Goal: Transaction & Acquisition: Purchase product/service

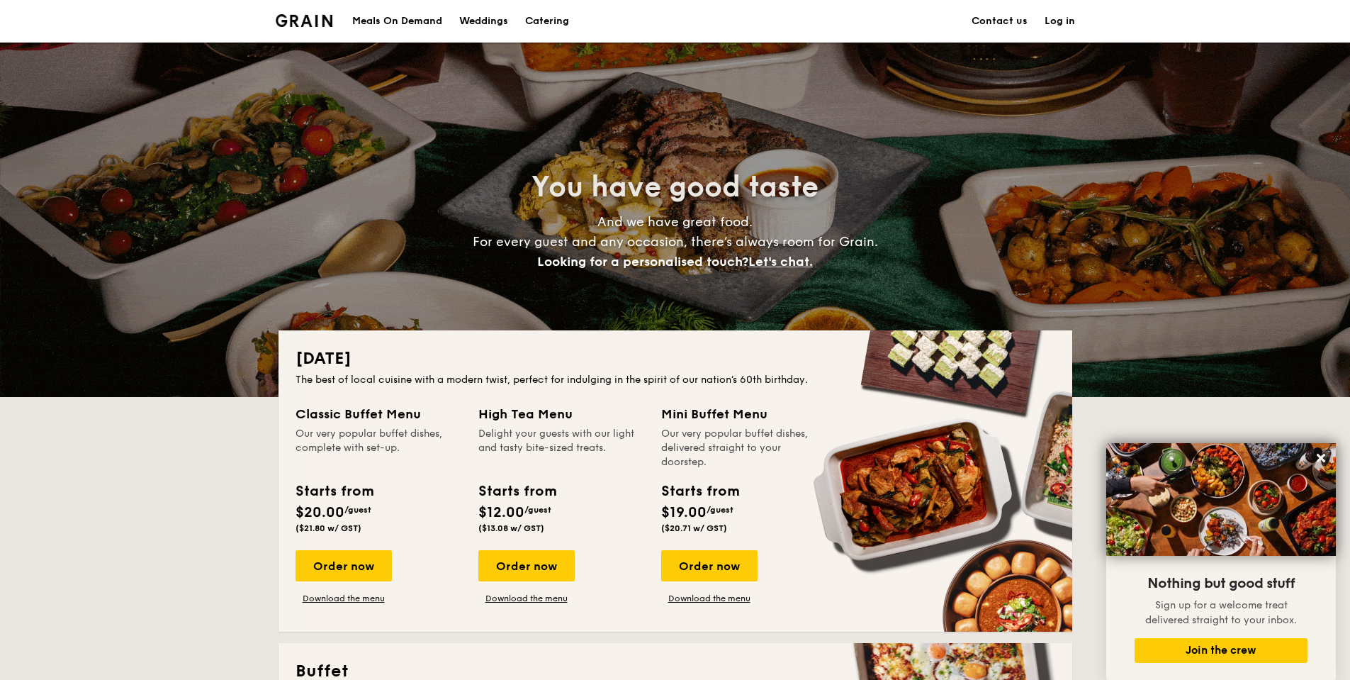
click at [418, 21] on div "Meals On Demand" at bounding box center [397, 21] width 90 height 43
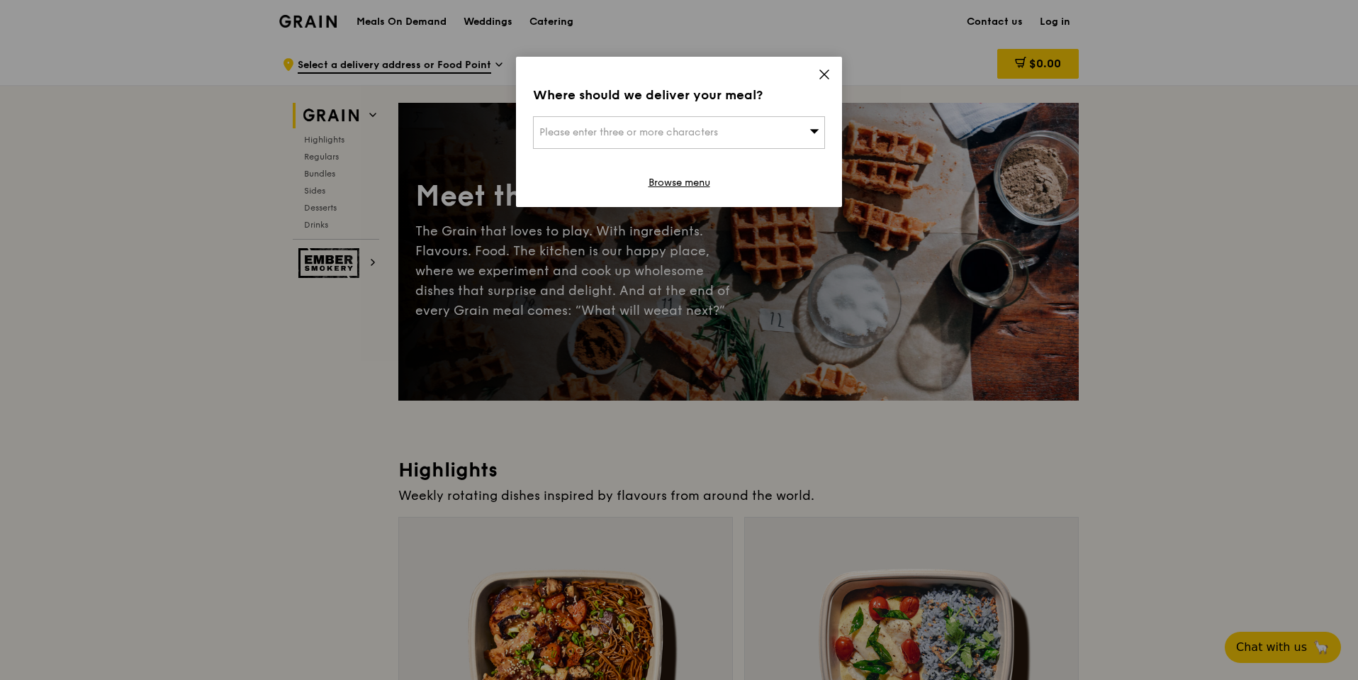
click at [821, 74] on icon at bounding box center [824, 74] width 13 height 13
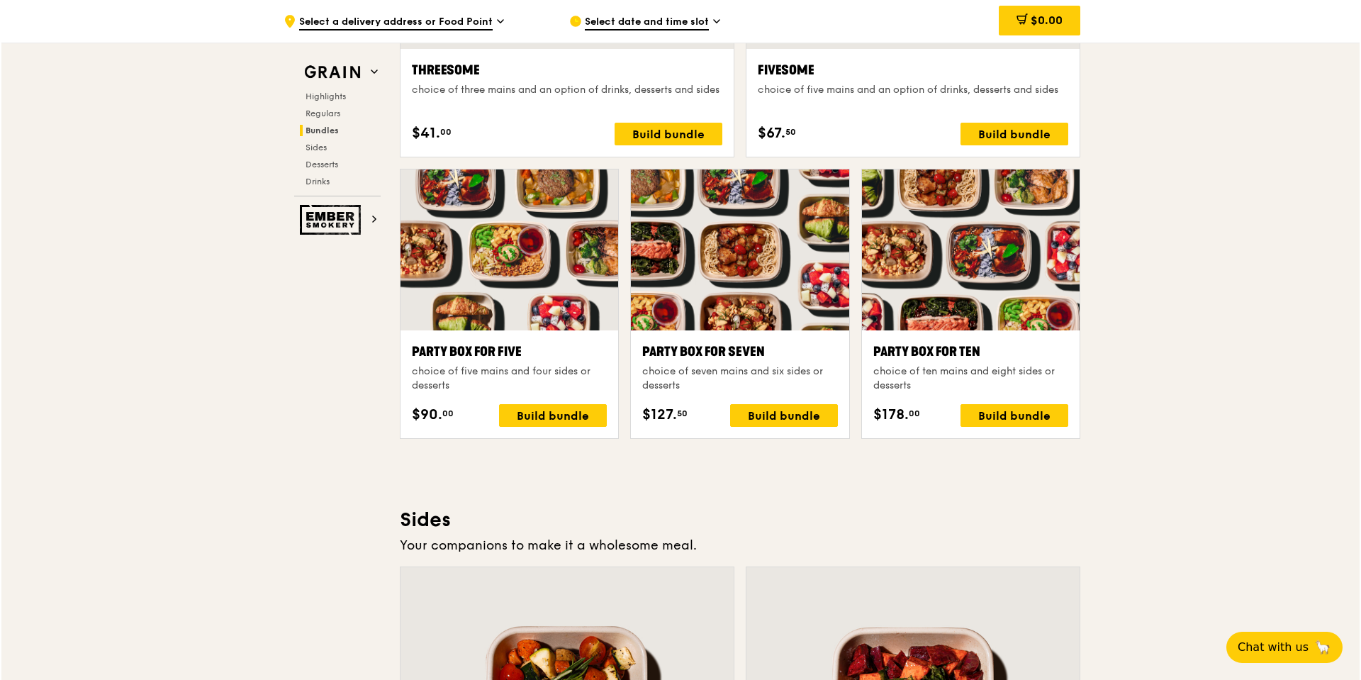
scroll to position [2410, 0]
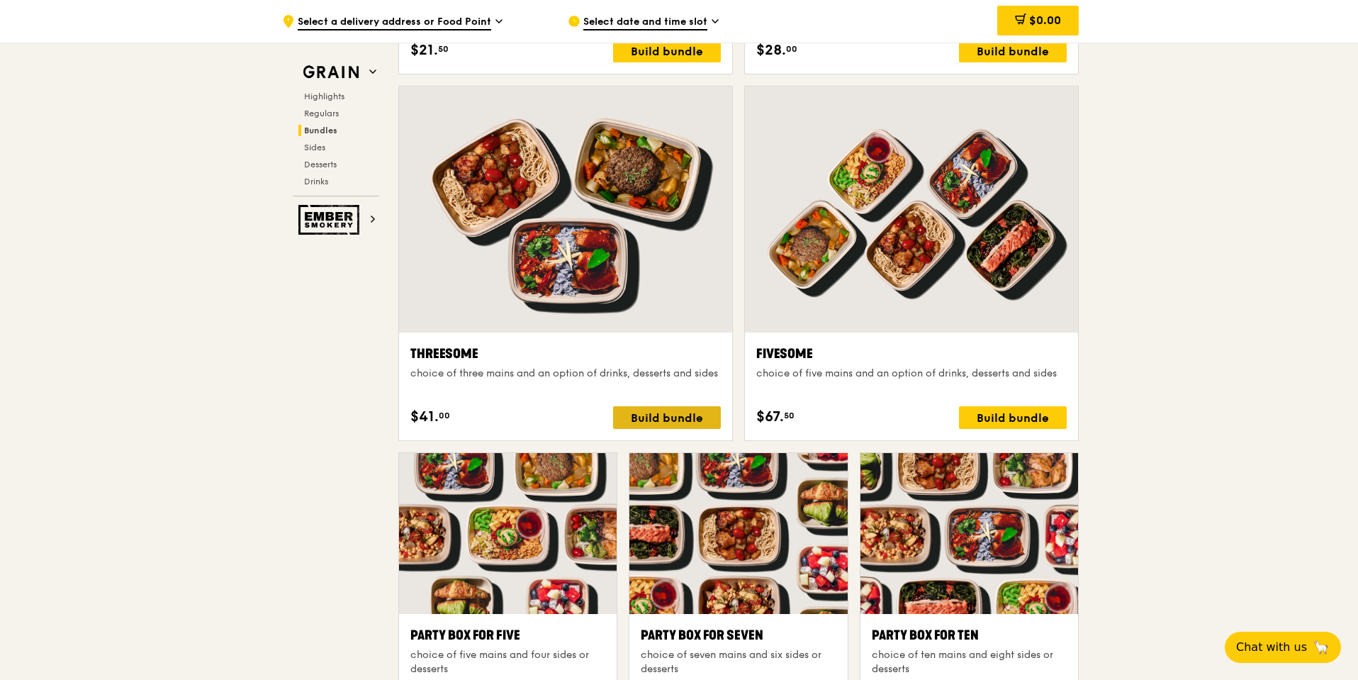
click at [649, 418] on div "Build bundle" at bounding box center [667, 417] width 108 height 23
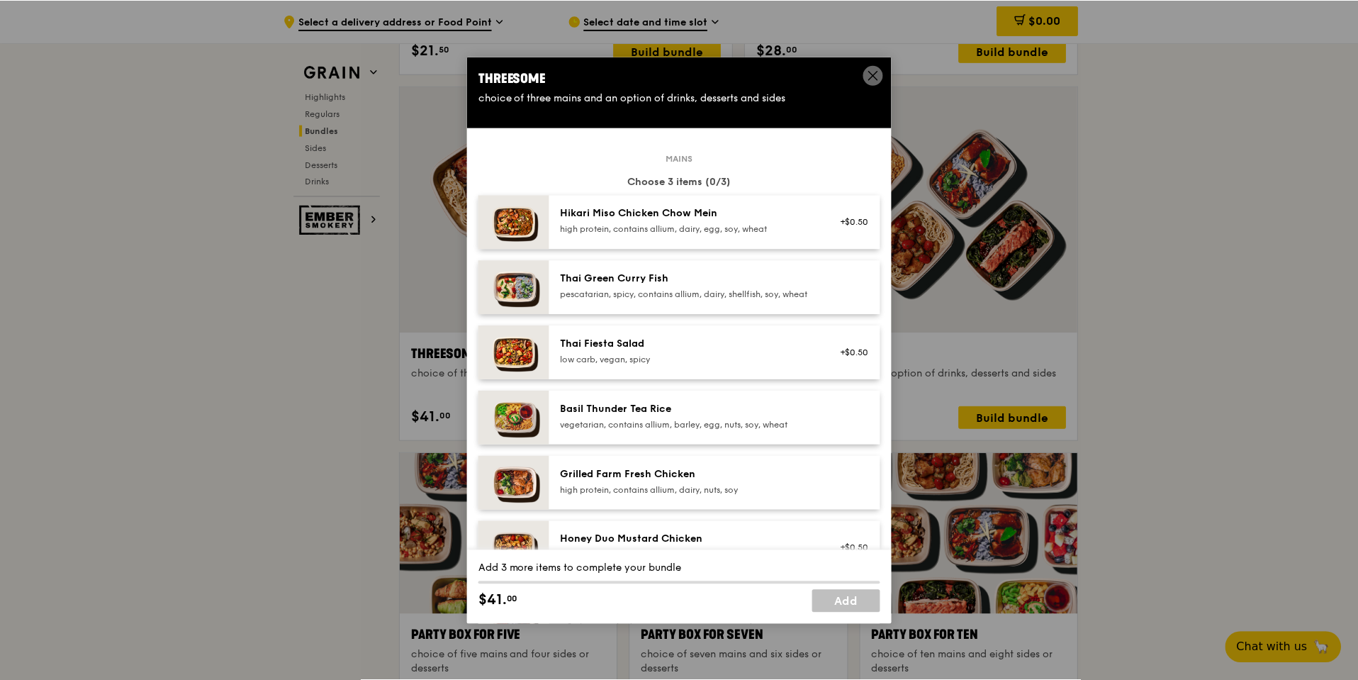
scroll to position [71, 0]
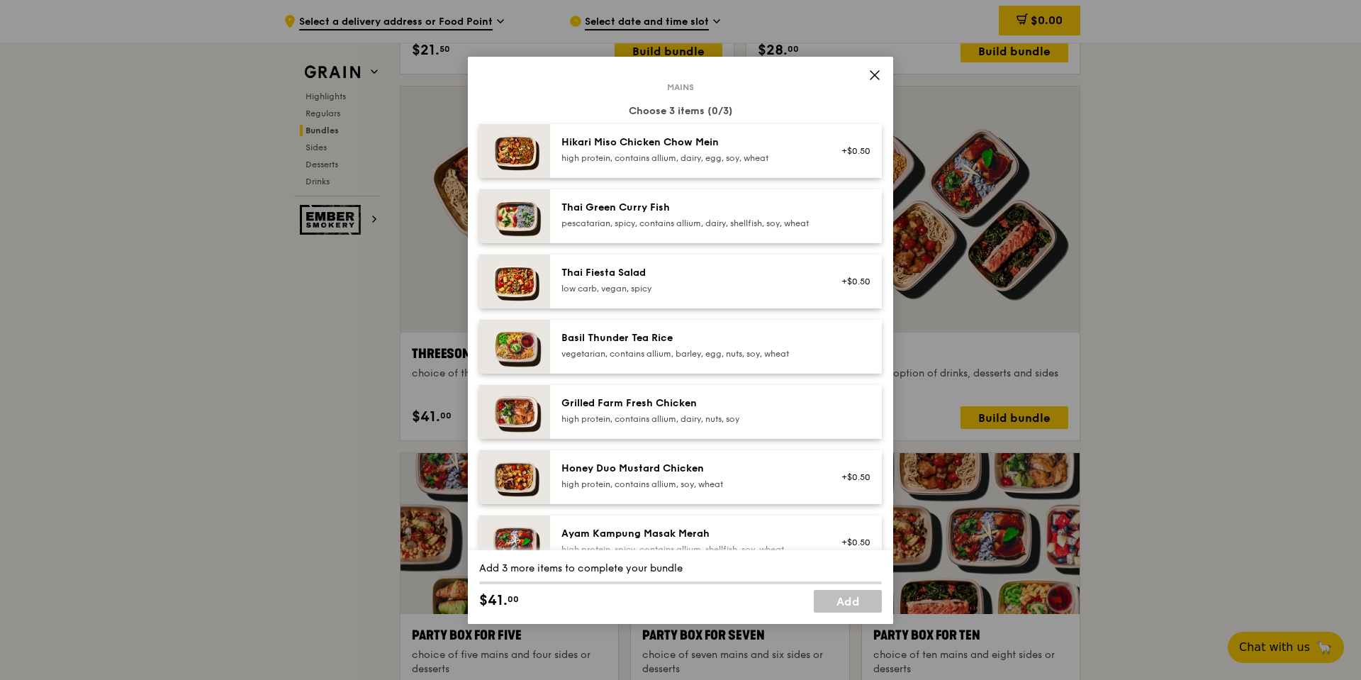
click at [710, 154] on div "high protein, contains allium, dairy, egg, soy, wheat" at bounding box center [688, 157] width 254 height 11
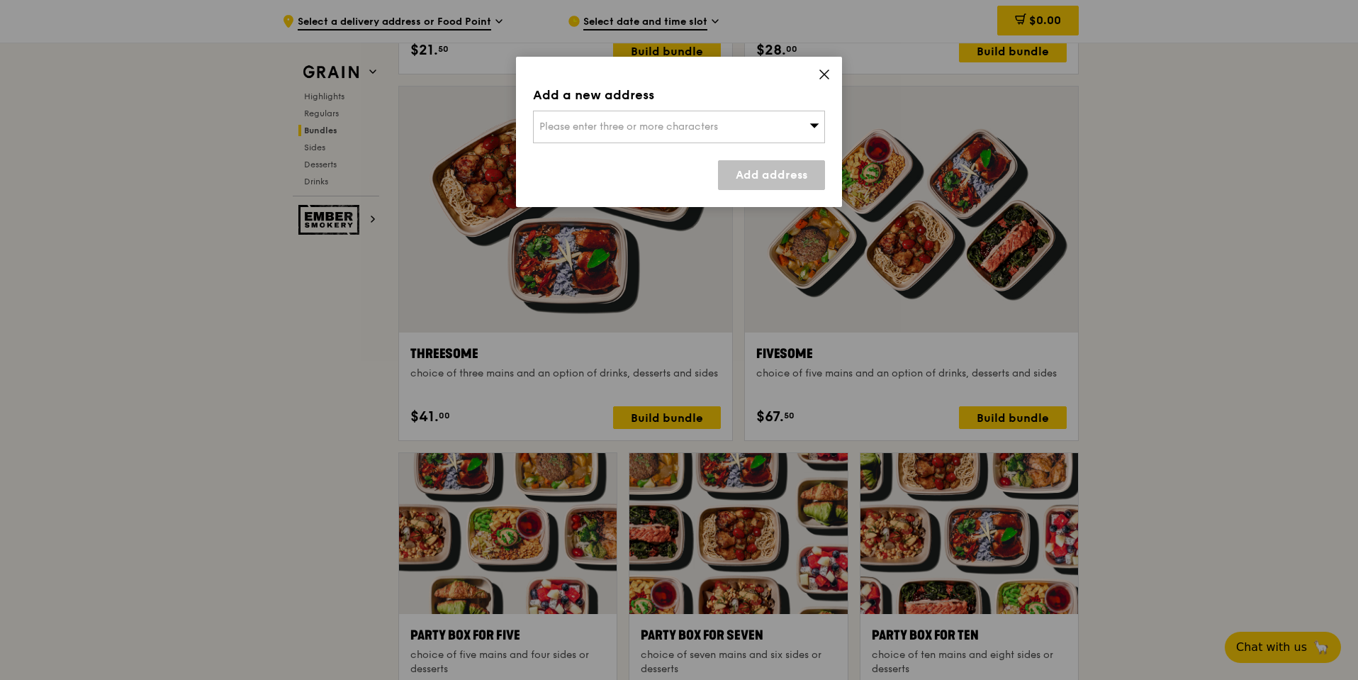
click at [826, 65] on div "Add a new address Please enter three or more characters Add address" at bounding box center [679, 132] width 326 height 150
click at [825, 72] on icon at bounding box center [824, 74] width 13 height 13
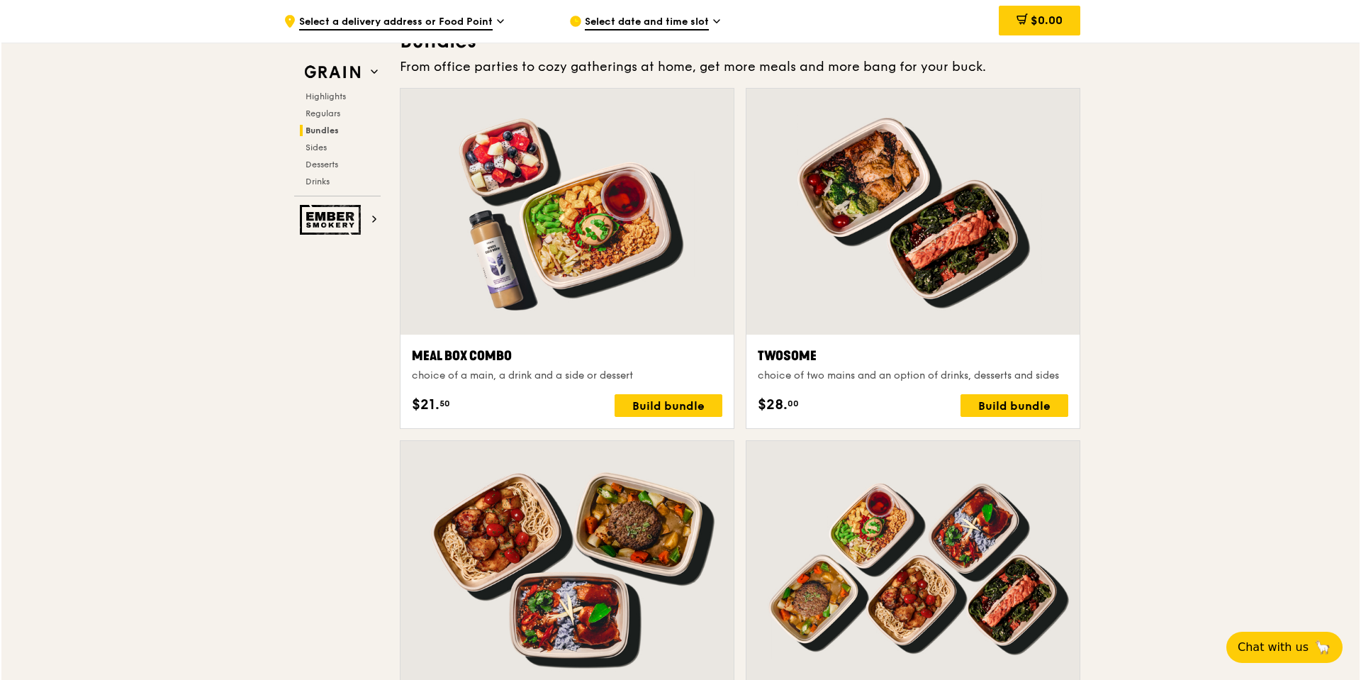
scroll to position [1985, 0]
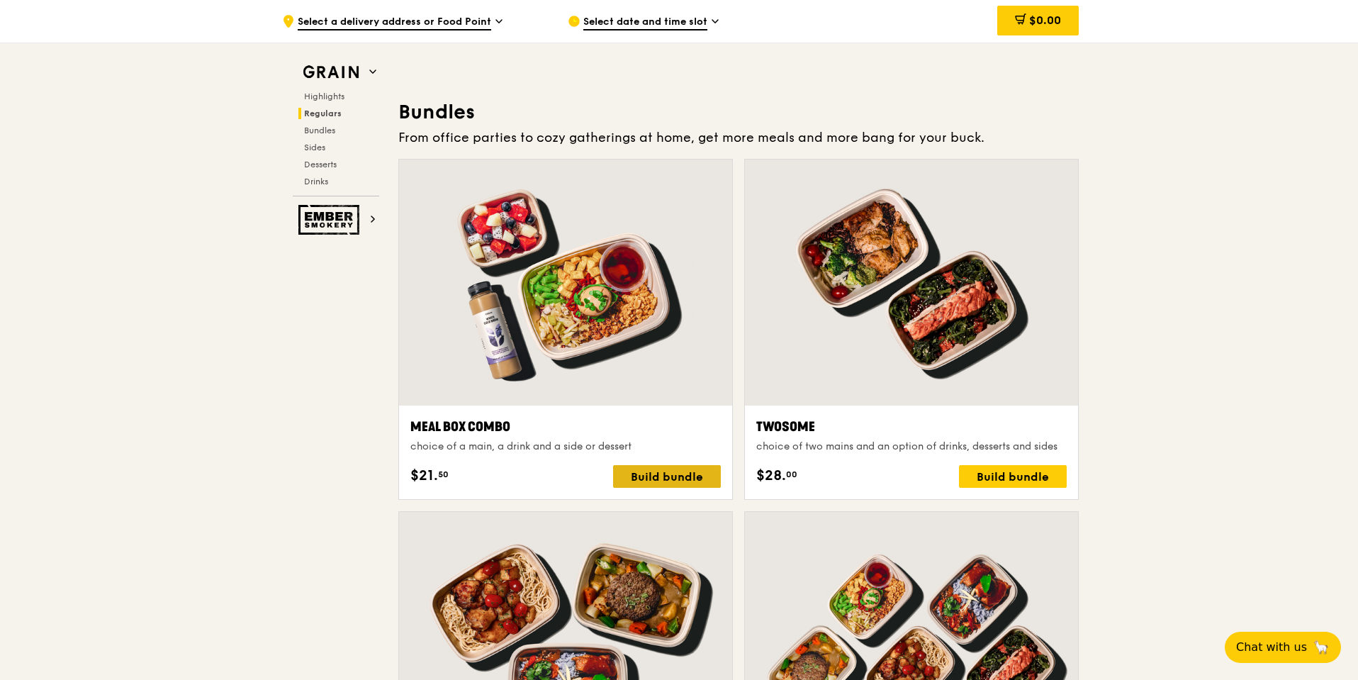
click at [639, 480] on div "Build bundle" at bounding box center [667, 476] width 108 height 23
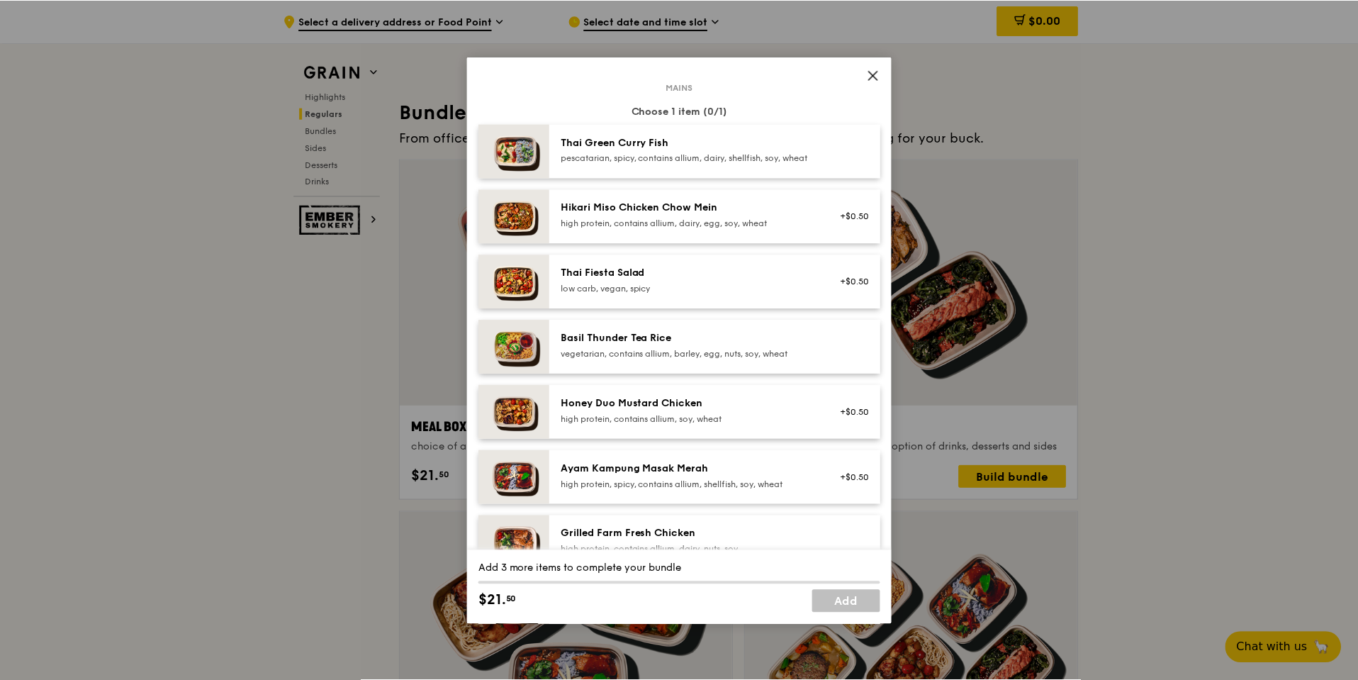
scroll to position [142, 0]
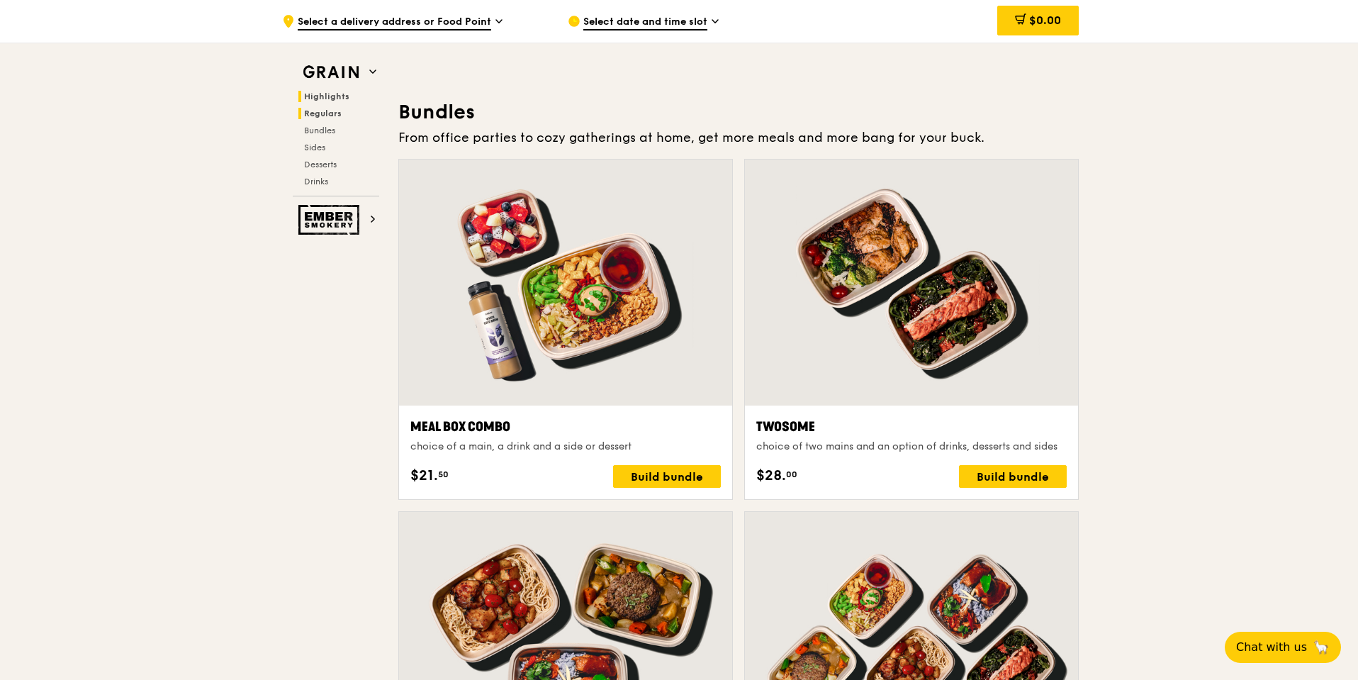
click at [335, 95] on span "Highlights" at bounding box center [326, 96] width 45 height 10
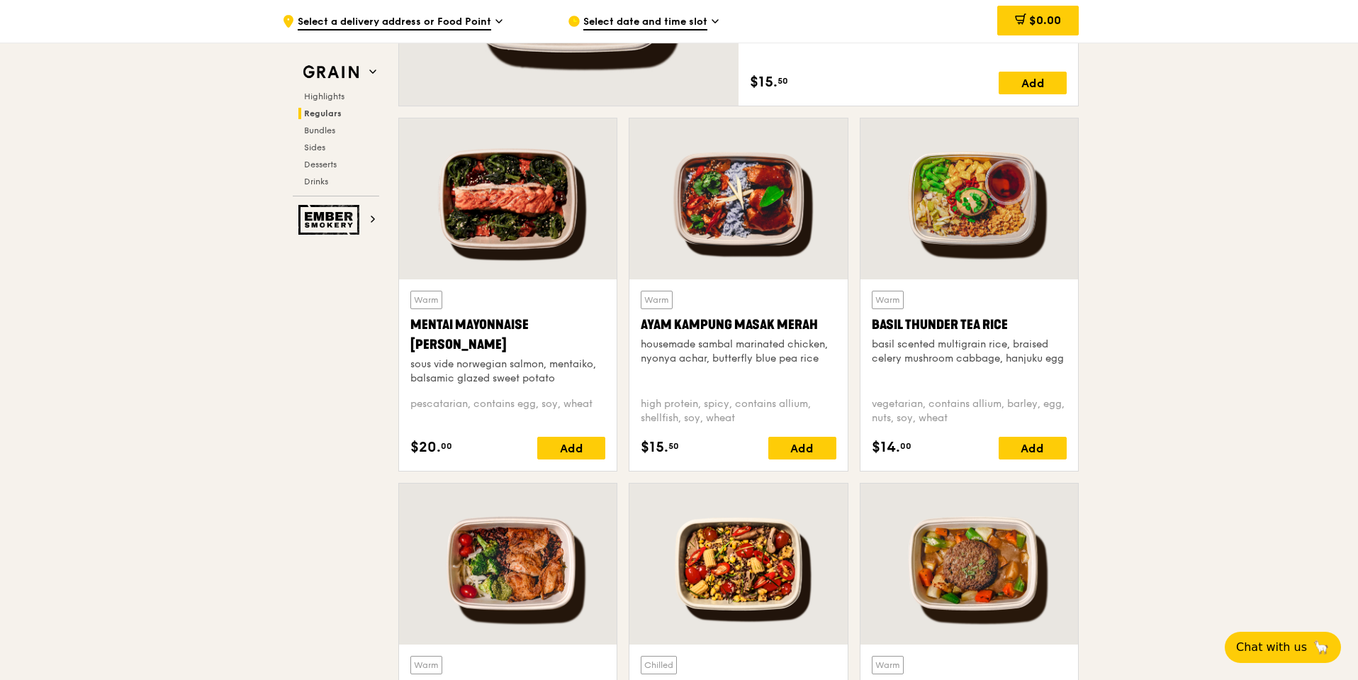
scroll to position [896, 0]
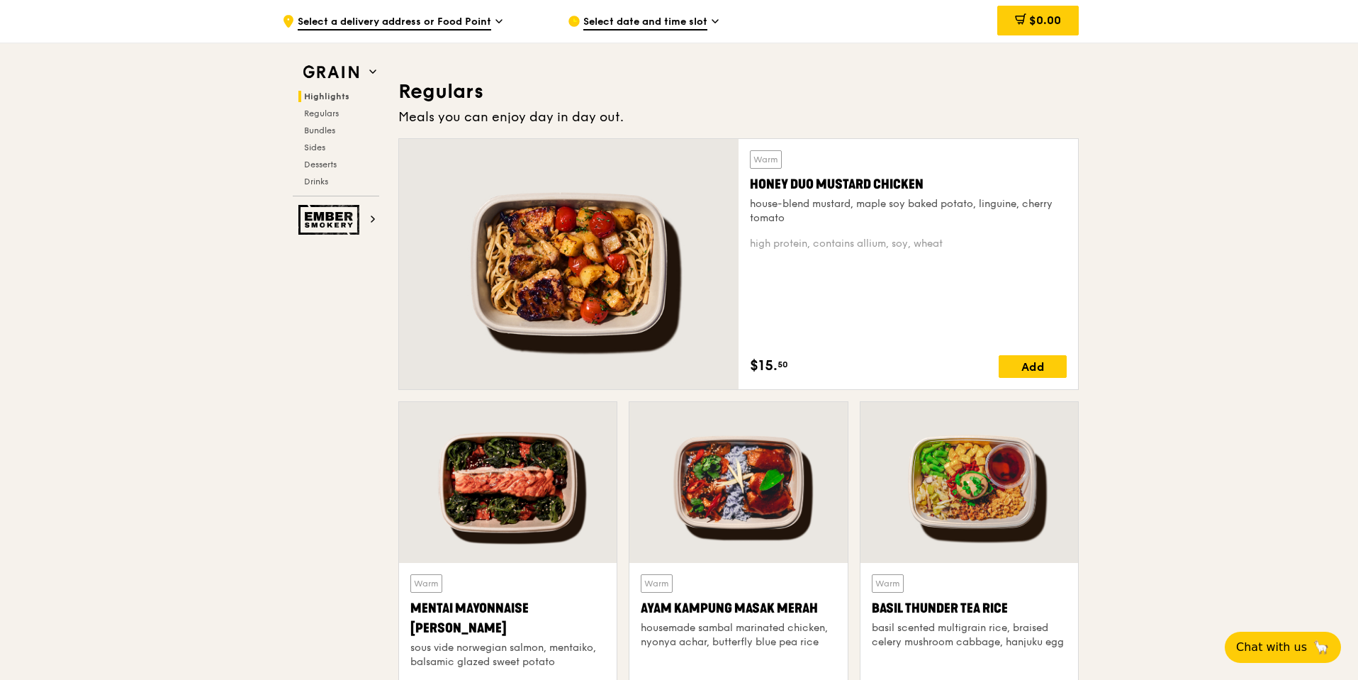
click at [583, 295] on div at bounding box center [569, 264] width 340 height 250
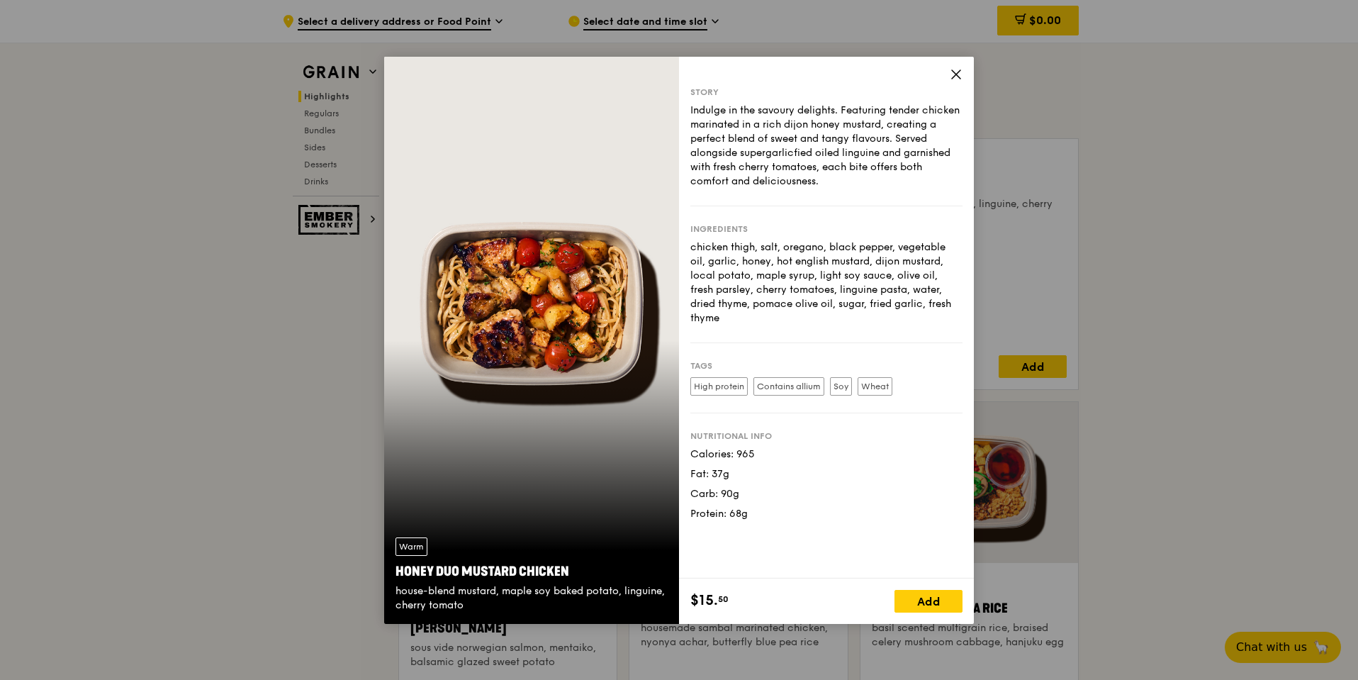
click at [953, 77] on icon at bounding box center [956, 74] width 9 height 9
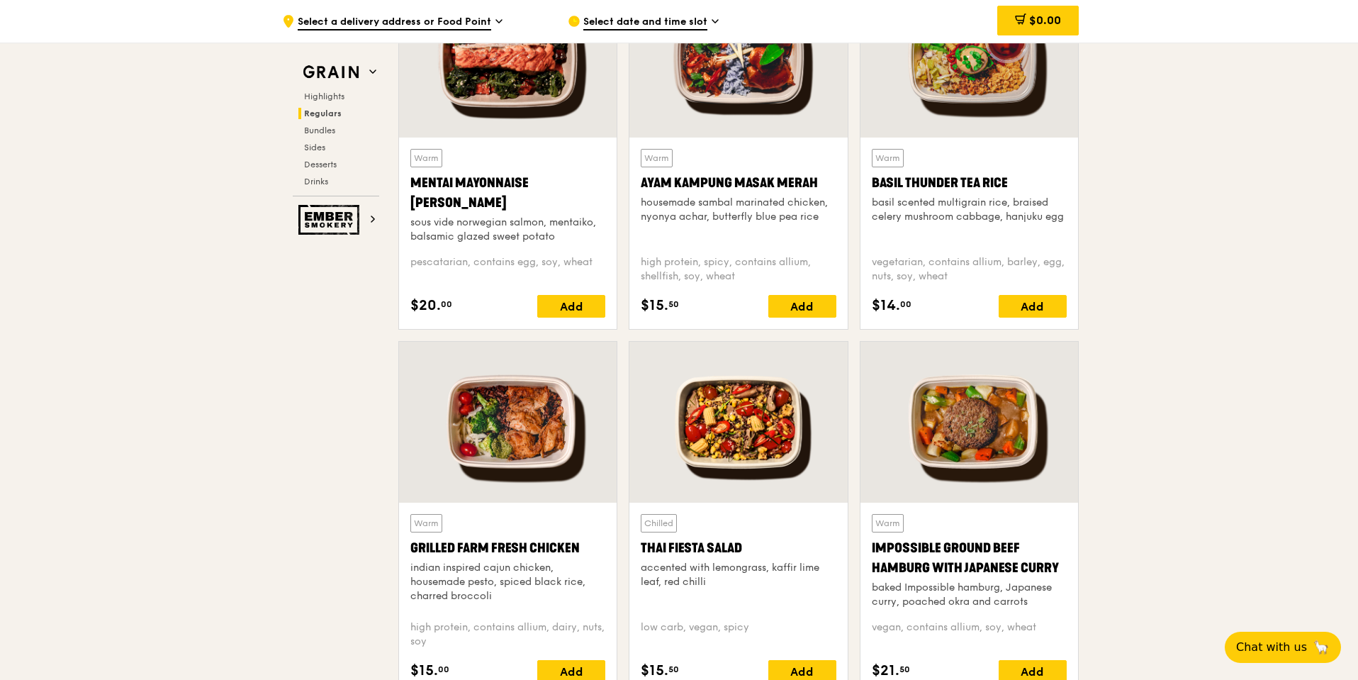
scroll to position [1392, 0]
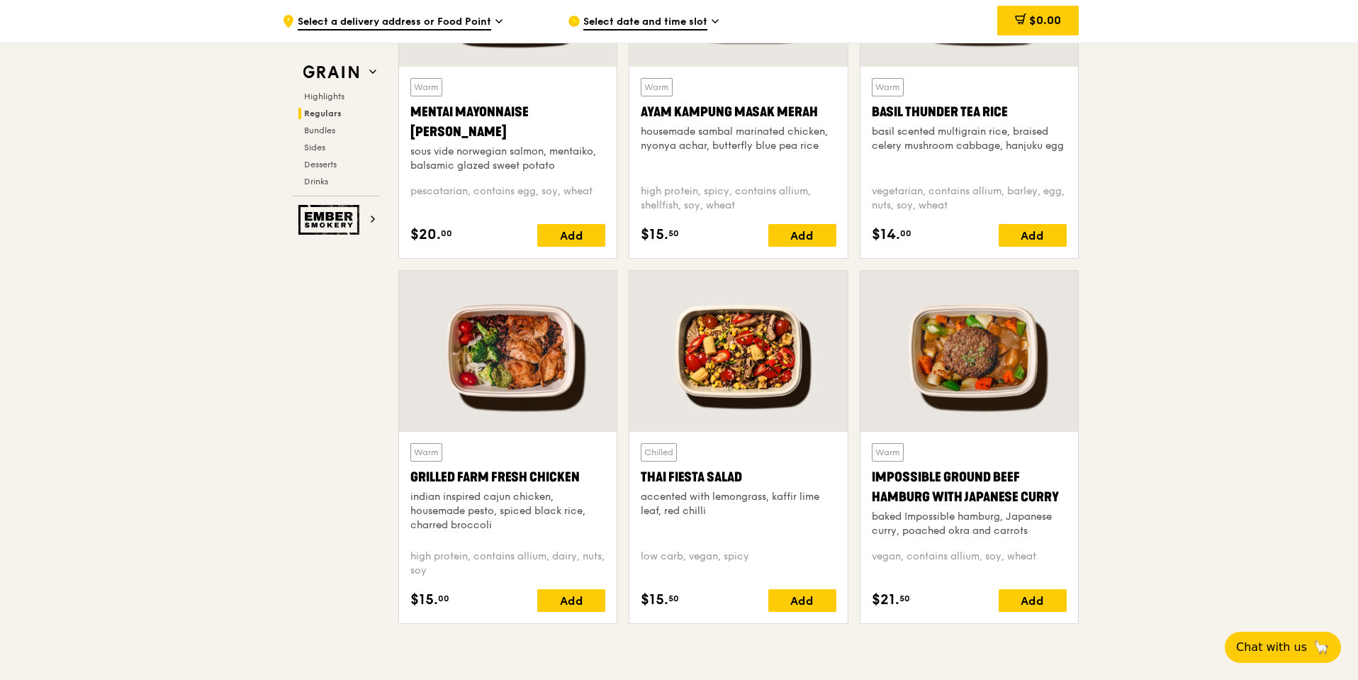
click at [510, 424] on div at bounding box center [508, 351] width 218 height 161
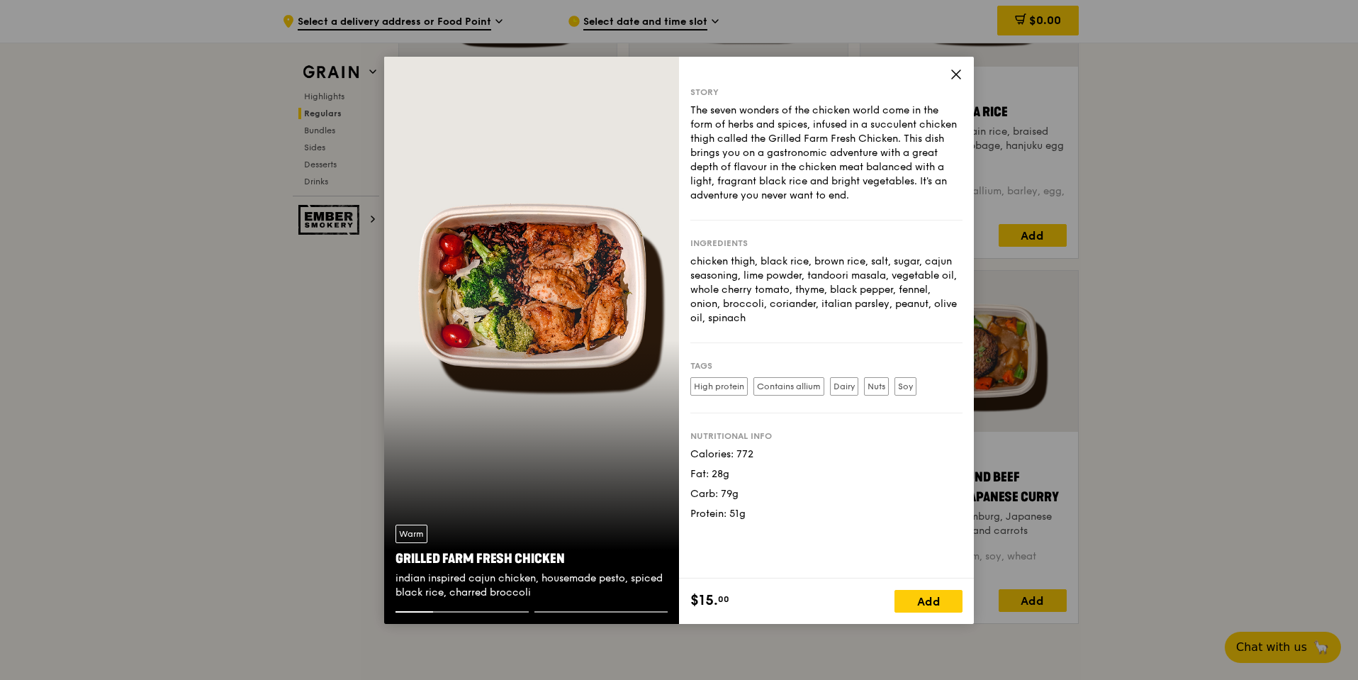
click at [952, 74] on icon at bounding box center [956, 74] width 13 height 13
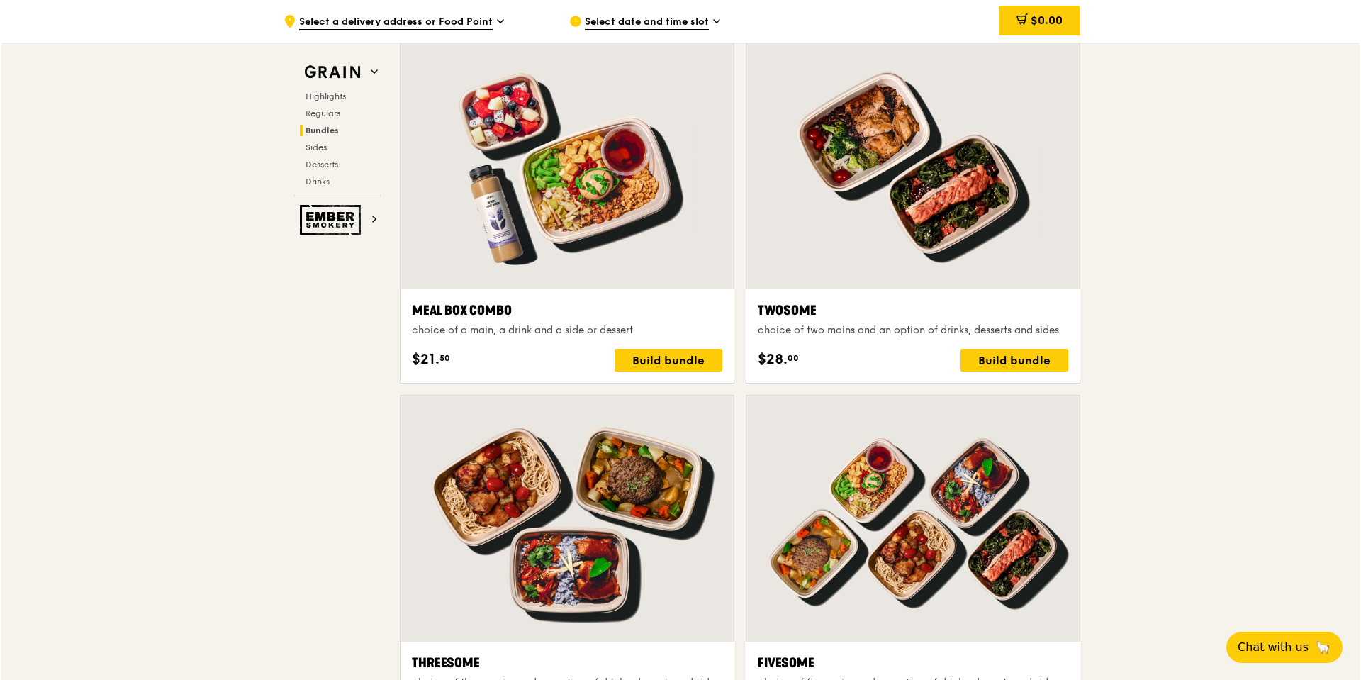
scroll to position [2030, 0]
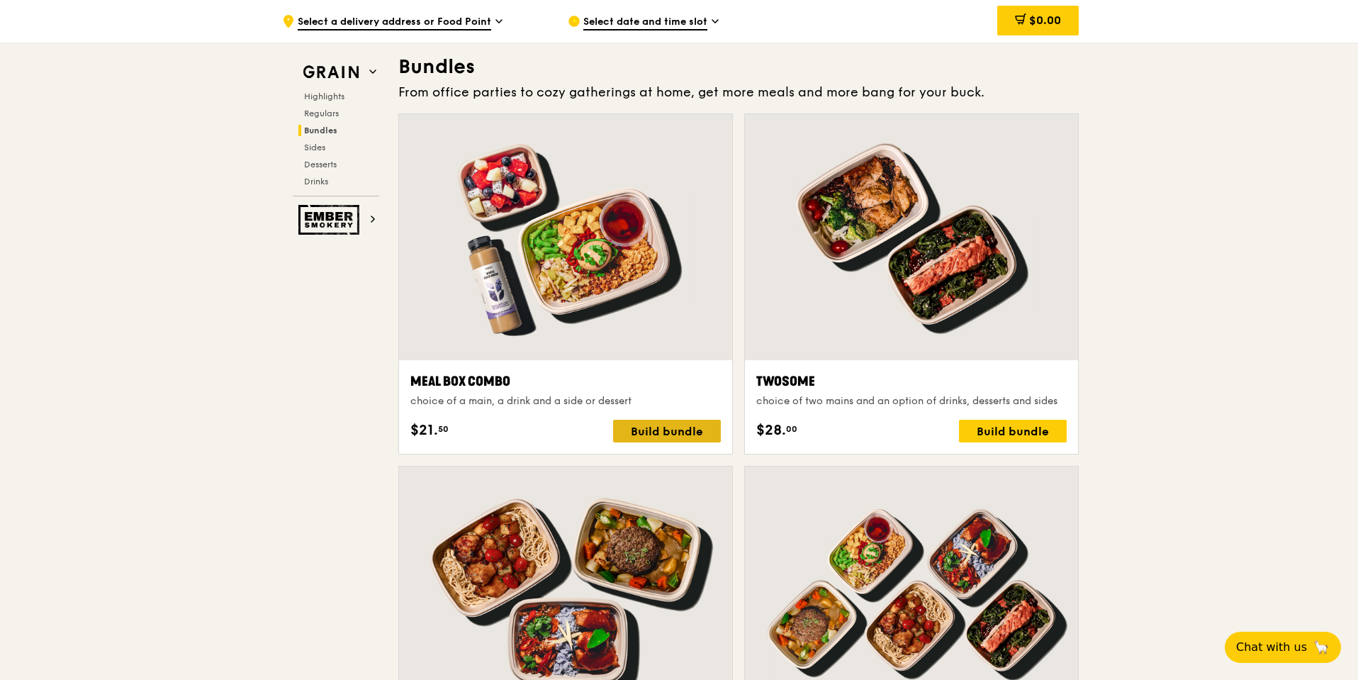
click at [667, 442] on div "Build bundle" at bounding box center [667, 431] width 108 height 23
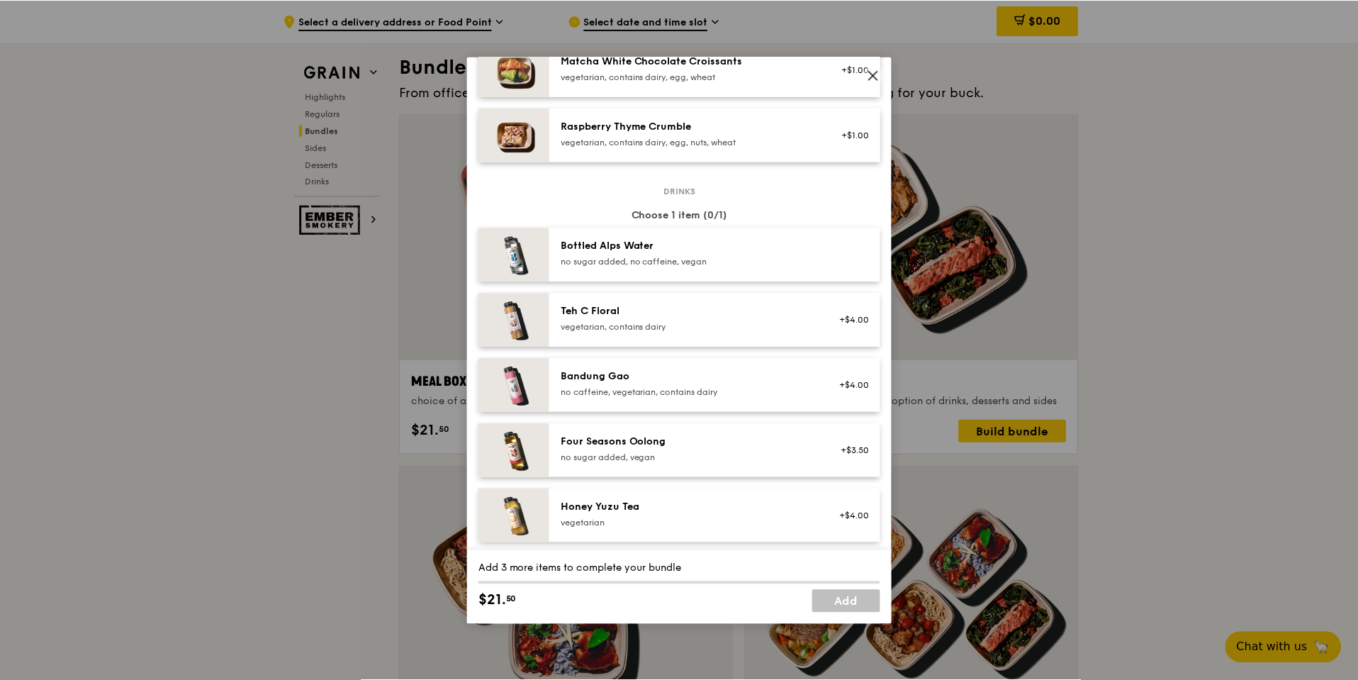
scroll to position [1418, 0]
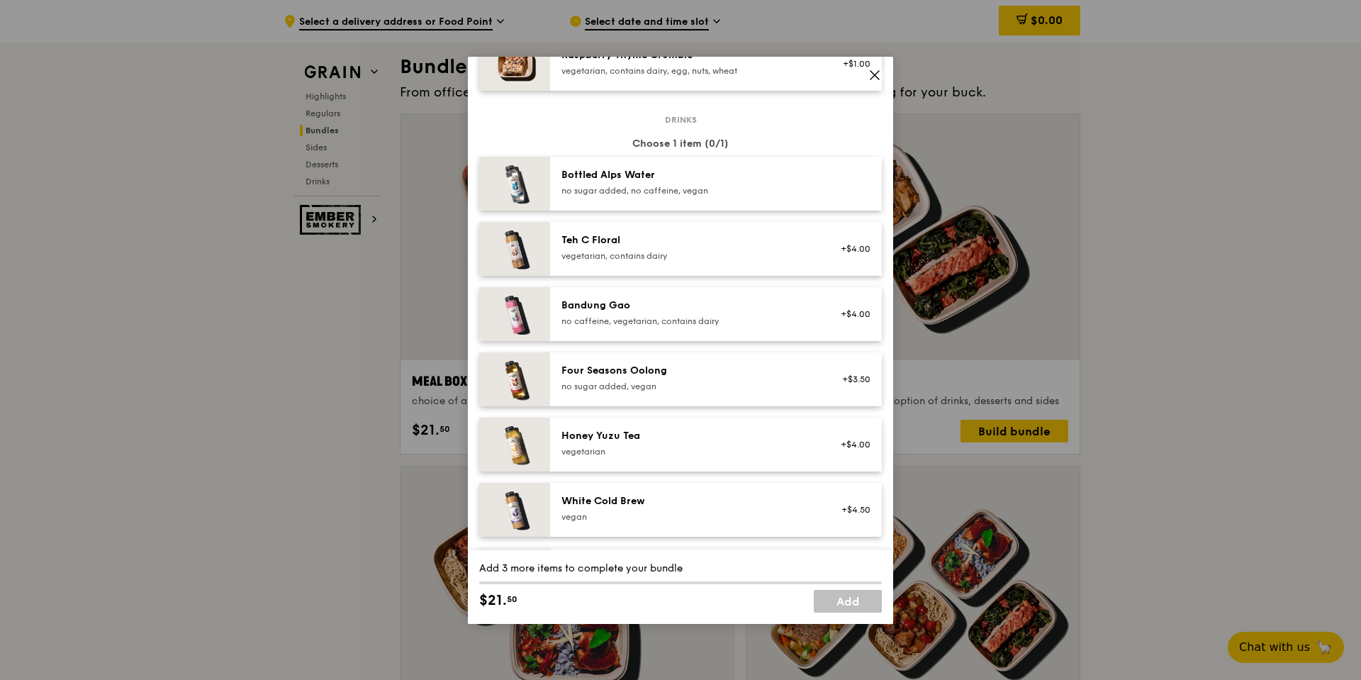
click at [724, 392] on div "no sugar added, vegan" at bounding box center [688, 386] width 254 height 11
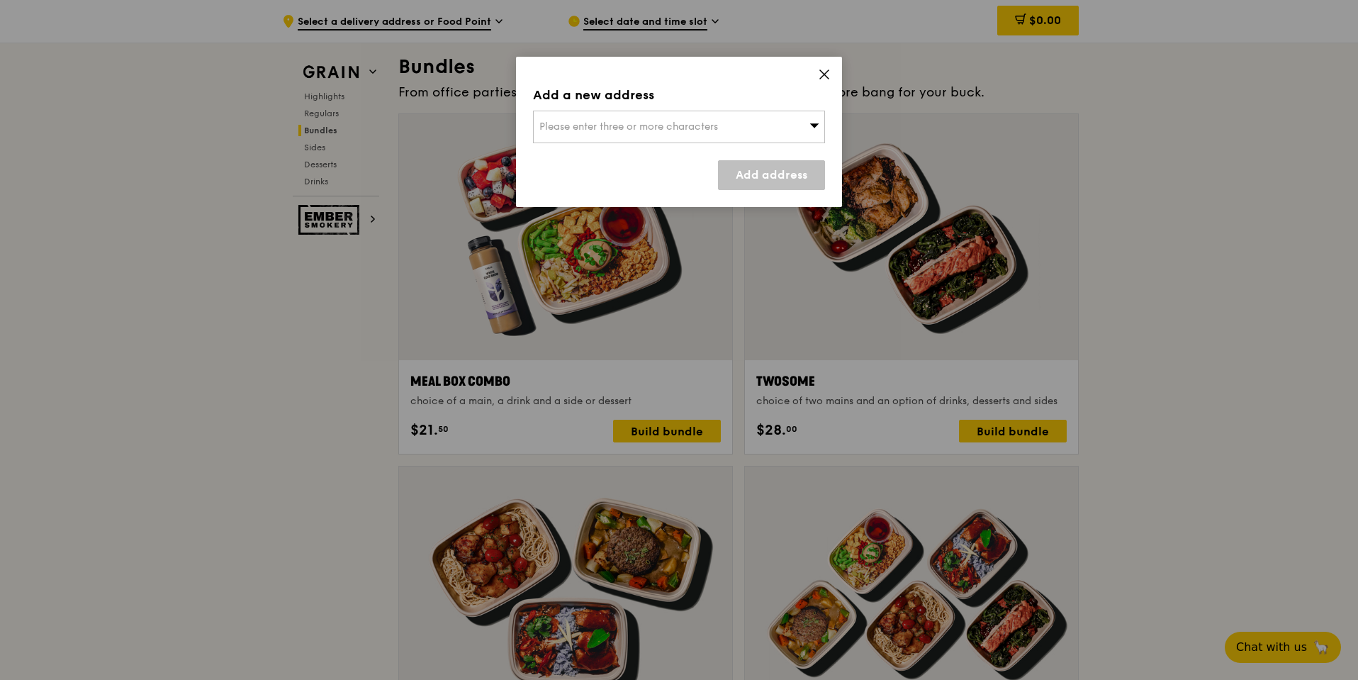
click at [831, 74] on div "Add a new address Please enter three or more characters Add address" at bounding box center [679, 132] width 326 height 150
click at [812, 121] on icon at bounding box center [814, 125] width 10 height 11
click at [675, 158] on li "Please enter 3 or more characters" at bounding box center [679, 155] width 291 height 26
click at [681, 94] on div "Add a new address" at bounding box center [679, 95] width 292 height 20
click at [692, 131] on span "Please enter three or more characters" at bounding box center [628, 126] width 179 height 12
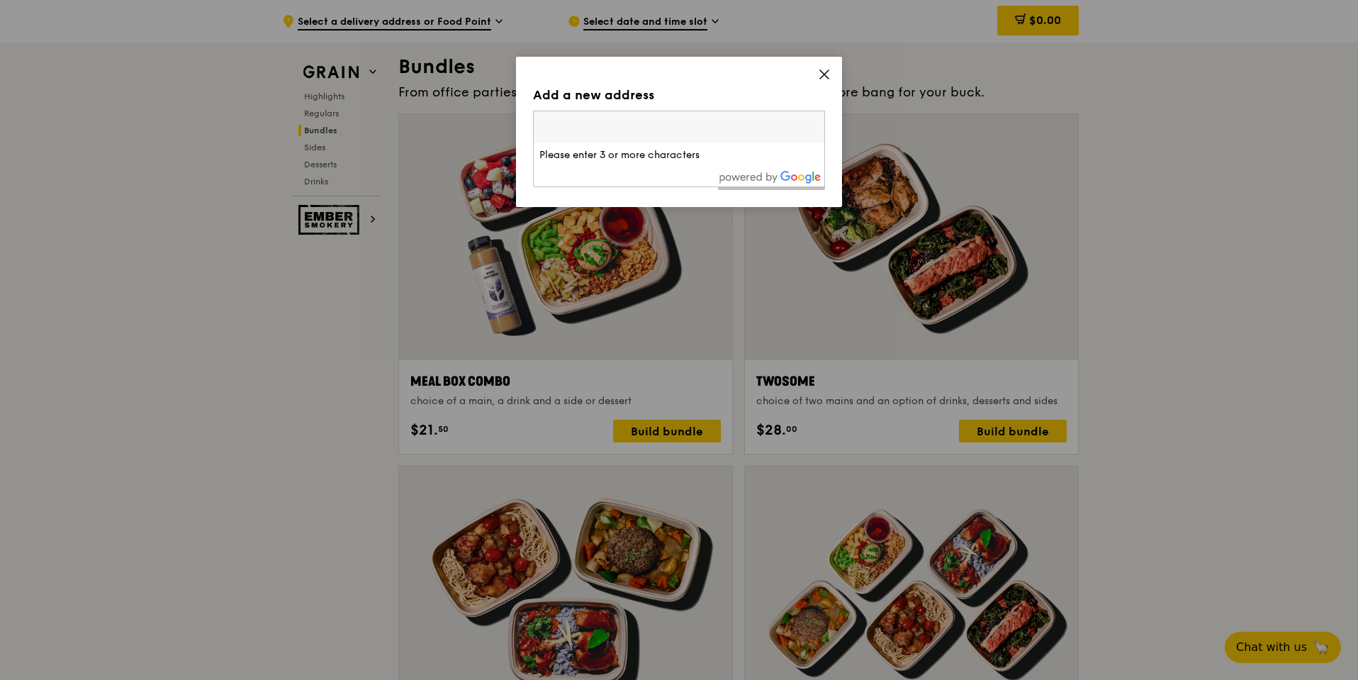
click at [691, 128] on input "search" at bounding box center [679, 126] width 291 height 31
type input "8"
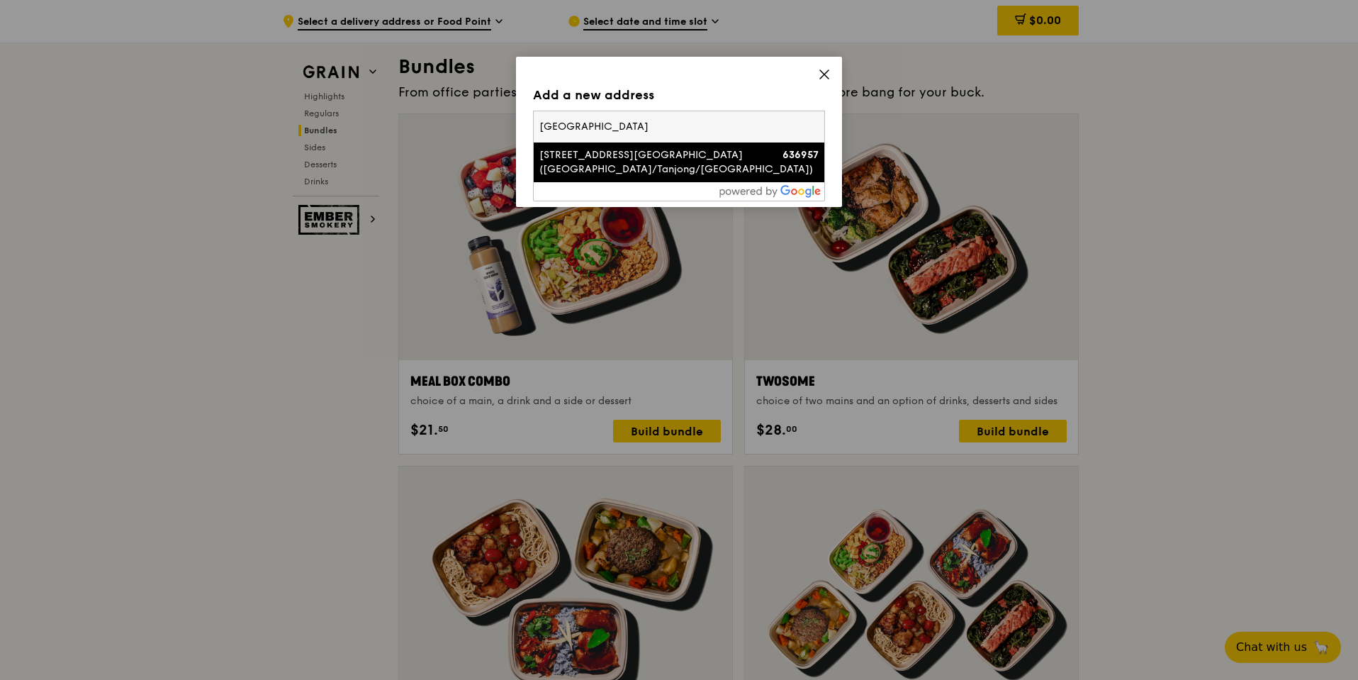
click at [698, 130] on input "university hall" at bounding box center [679, 126] width 291 height 31
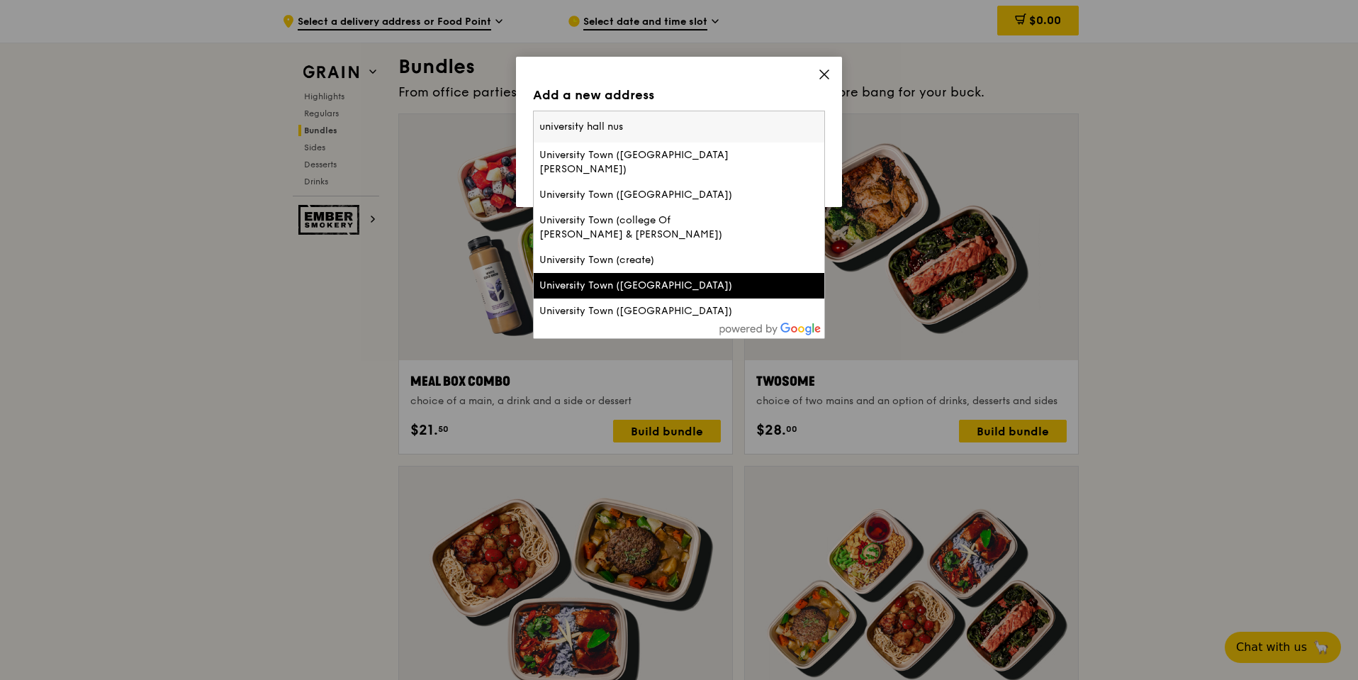
scroll to position [18, 0]
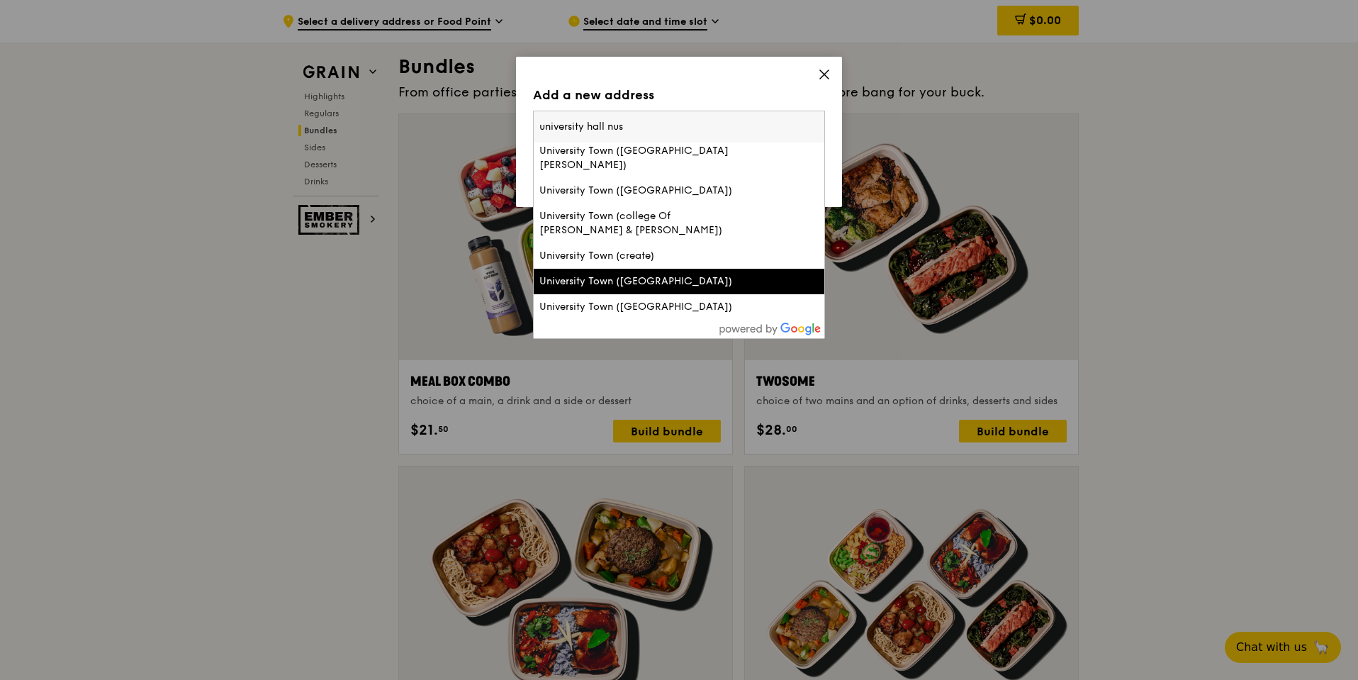
type input "university hall nus"
